Goal: Information Seeking & Learning: Learn about a topic

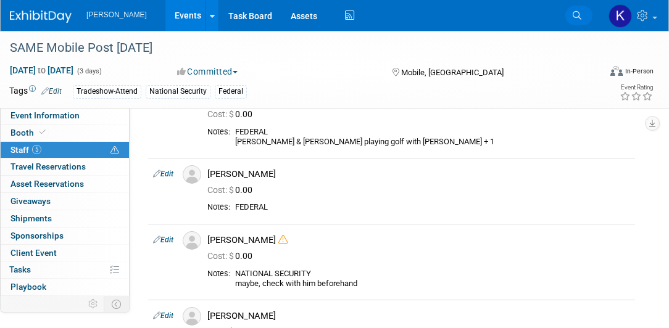
click at [578, 16] on icon at bounding box center [576, 15] width 9 height 9
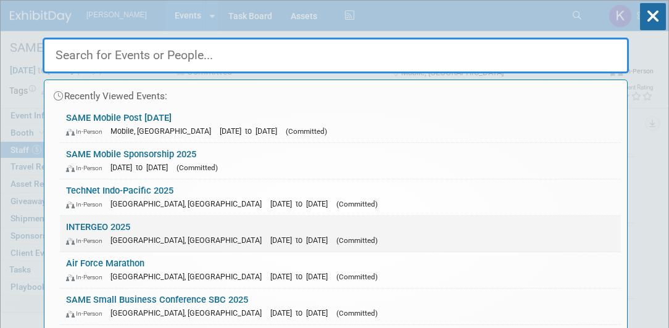
click at [107, 225] on link "INTERGEO 2025 In-Person [GEOGRAPHIC_DATA], [GEOGRAPHIC_DATA] [DATE] to [DATE] (…" at bounding box center [340, 234] width 561 height 36
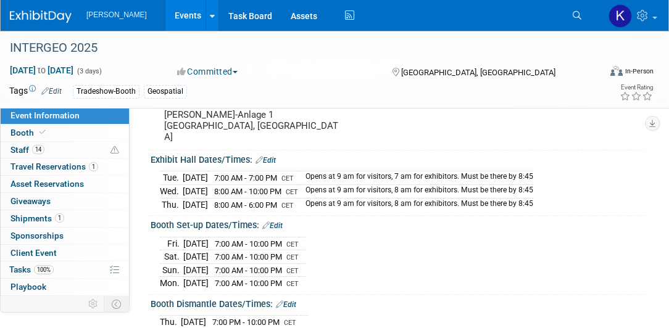
scroll to position [105, 0]
click at [19, 131] on span "Booth" at bounding box center [29, 133] width 38 height 10
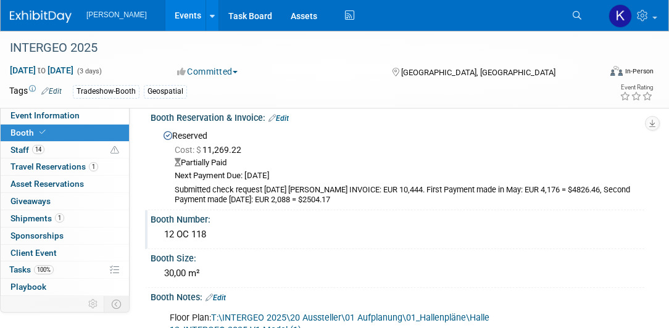
scroll to position [0, 0]
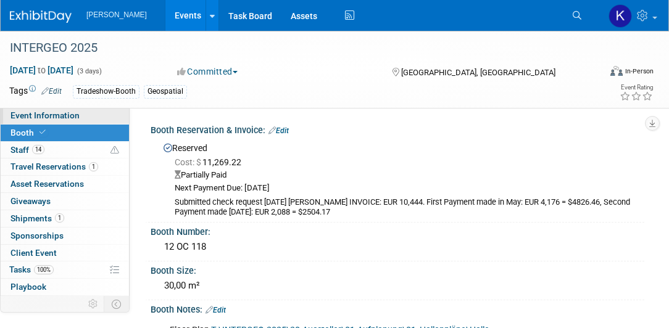
click at [62, 113] on span "Event Information" at bounding box center [44, 115] width 69 height 10
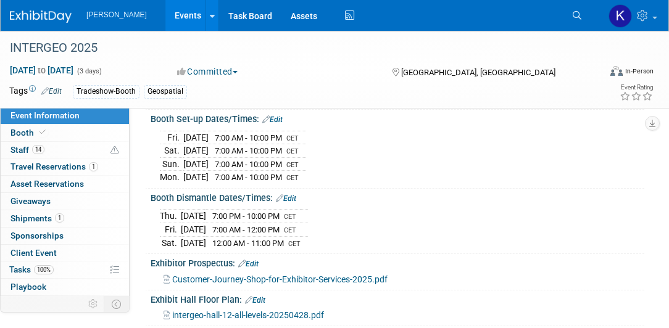
scroll to position [247, 0]
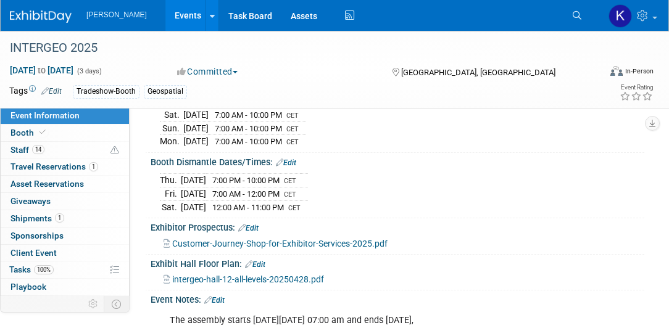
click at [202, 274] on span "intergeo-hall-12-all-levels-20250428.pdf" at bounding box center [248, 279] width 152 height 10
